Goal: Find specific page/section: Find specific page/section

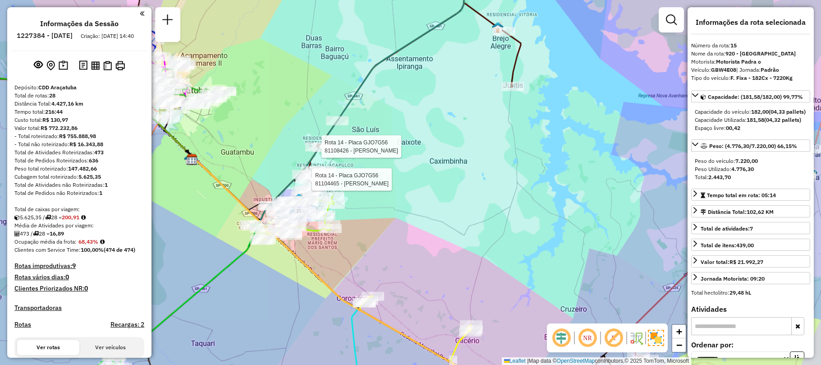
select select "**********"
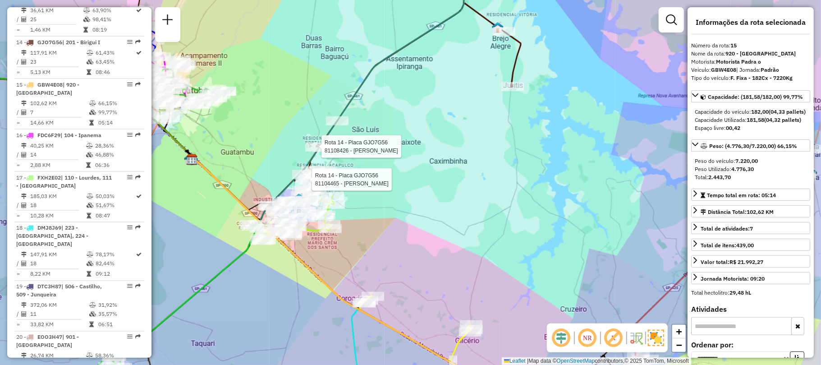
scroll to position [1130, 0]
